Goal: Find specific page/section: Find specific page/section

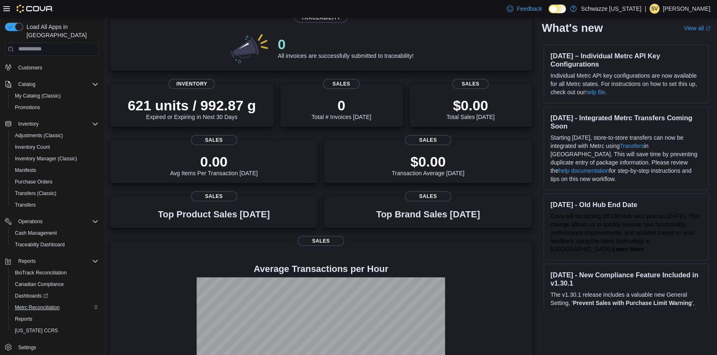
scroll to position [75, 0]
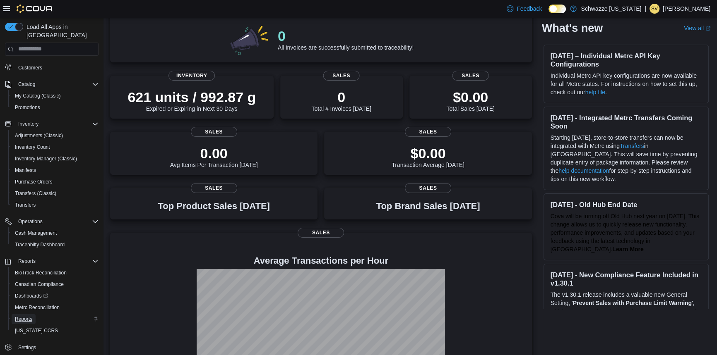
click at [33, 314] on link "Reports" at bounding box center [24, 319] width 24 height 10
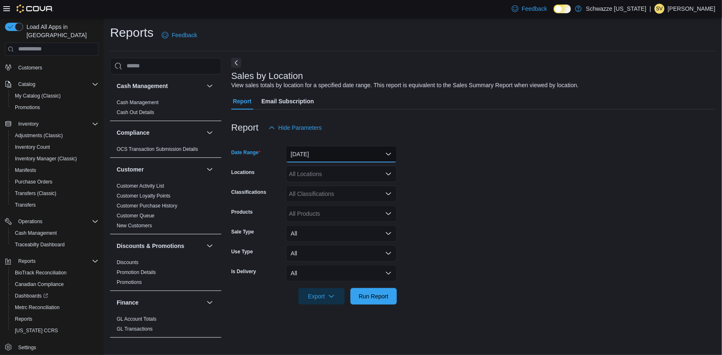
click at [338, 154] on button "[DATE]" at bounding box center [341, 154] width 111 height 17
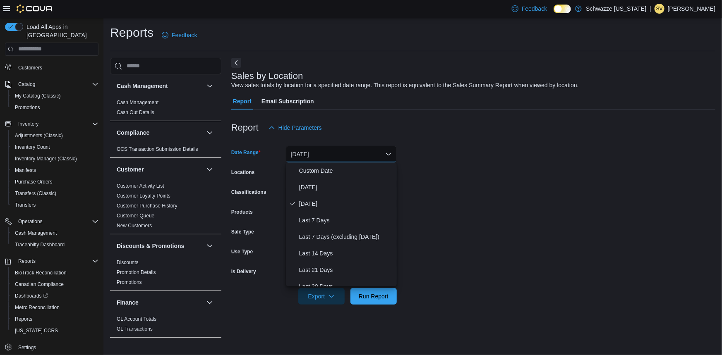
click at [470, 182] on form "Date Range [DATE] Locations All Locations Classifications All Classifications P…" at bounding box center [473, 220] width 484 height 169
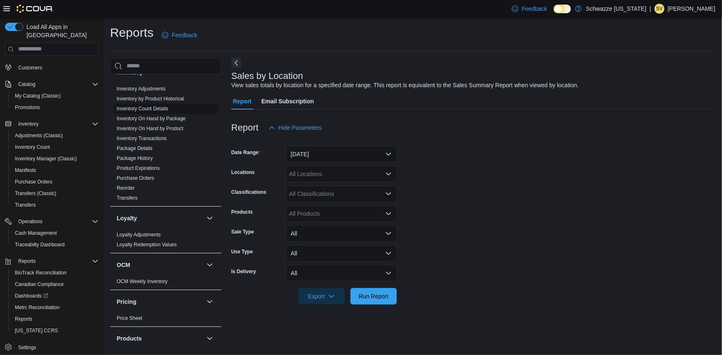
scroll to position [338, 0]
